Goal: Task Accomplishment & Management: Manage account settings

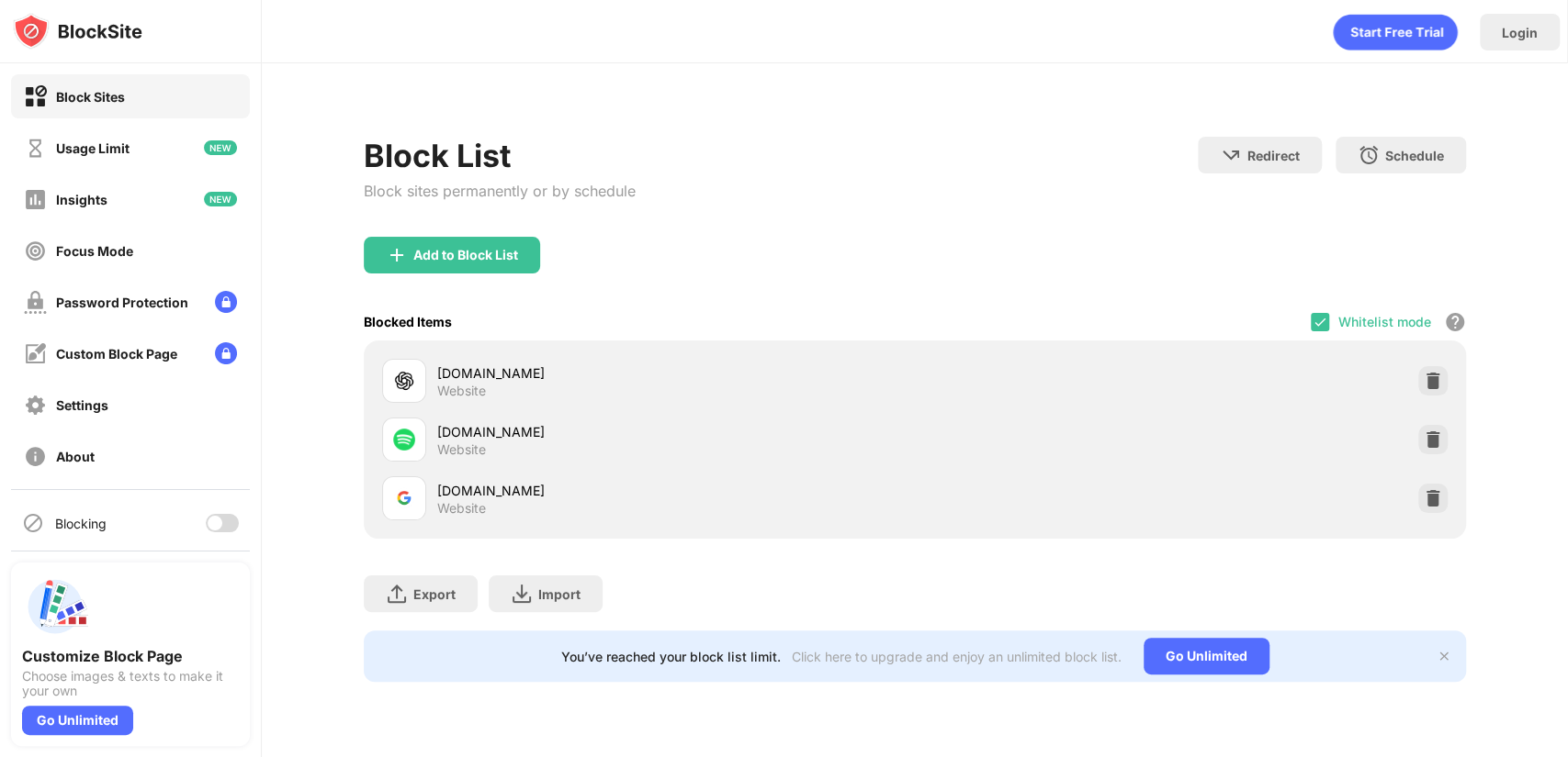
click at [203, 533] on div "Blocking" at bounding box center [131, 523] width 239 height 44
click at [181, 509] on div "Blocking" at bounding box center [131, 523] width 239 height 44
click at [208, 524] on div at bounding box center [215, 523] width 14 height 14
